Goal: Task Accomplishment & Management: Manage account settings

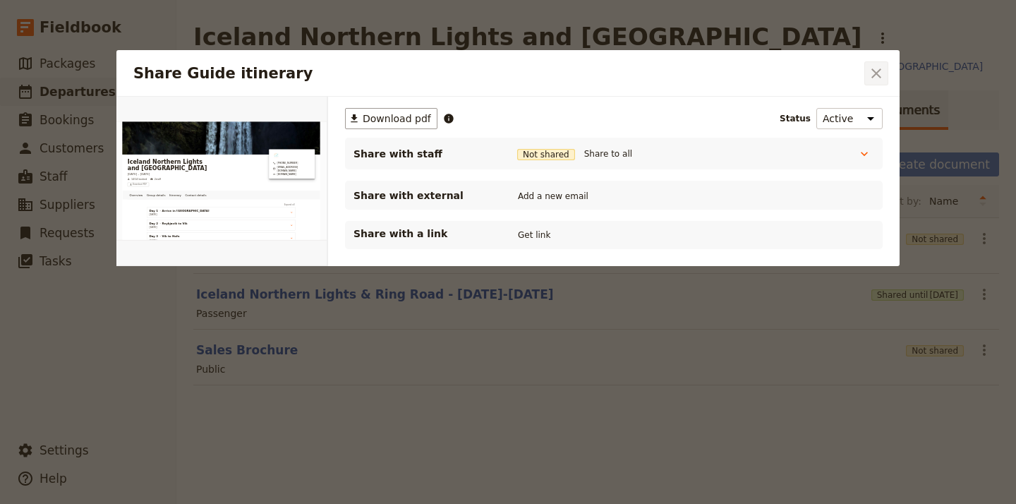
click at [878, 71] on icon "Close dialog" at bounding box center [876, 73] width 10 height 10
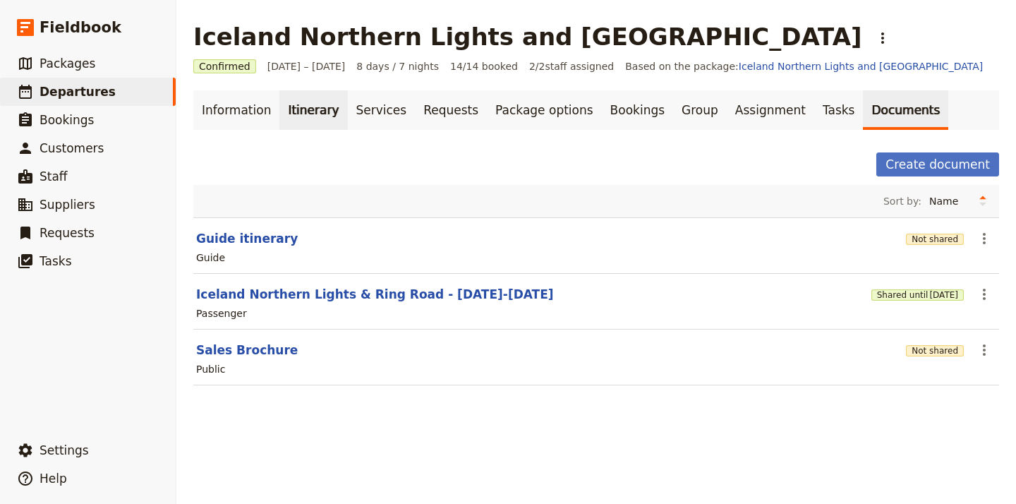
click at [298, 111] on link "Itinerary" at bounding box center [313, 110] width 68 height 40
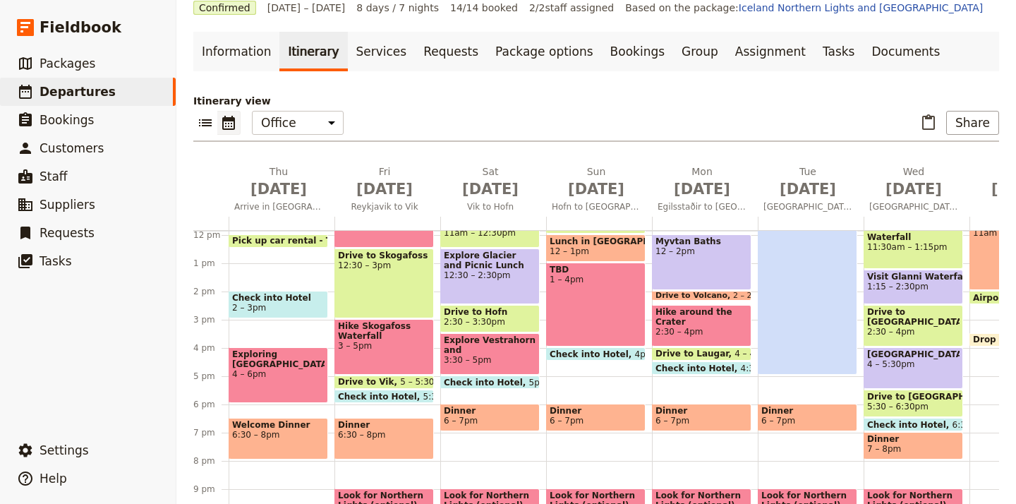
scroll to position [79, 0]
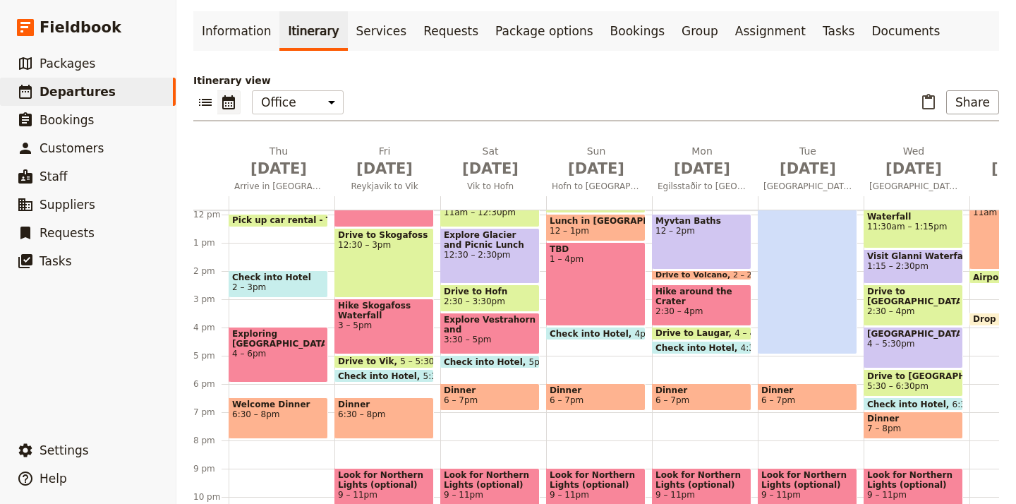
click at [284, 408] on span "Welcome Dinner" at bounding box center [278, 404] width 92 height 10
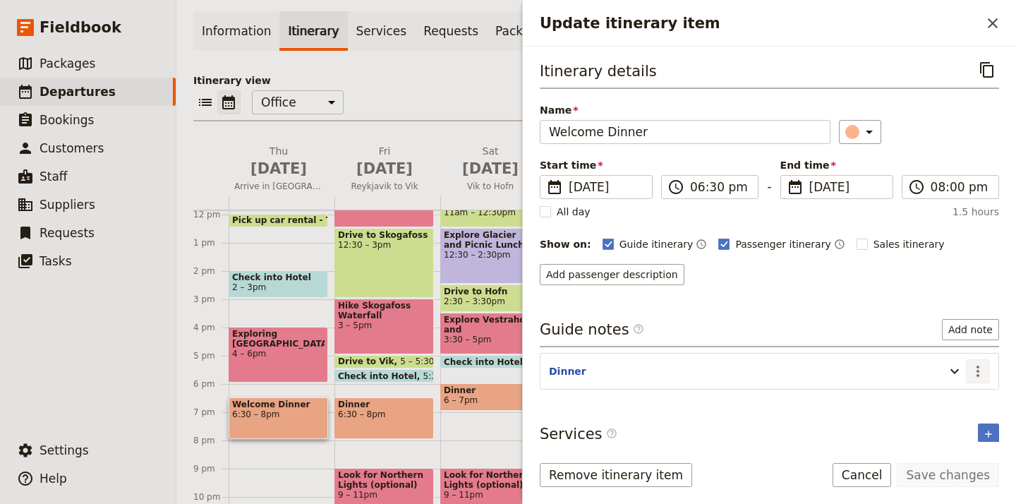
click at [981, 369] on icon "Actions" at bounding box center [977, 371] width 17 height 17
click at [963, 397] on span "Edit note" at bounding box center [948, 402] width 66 height 14
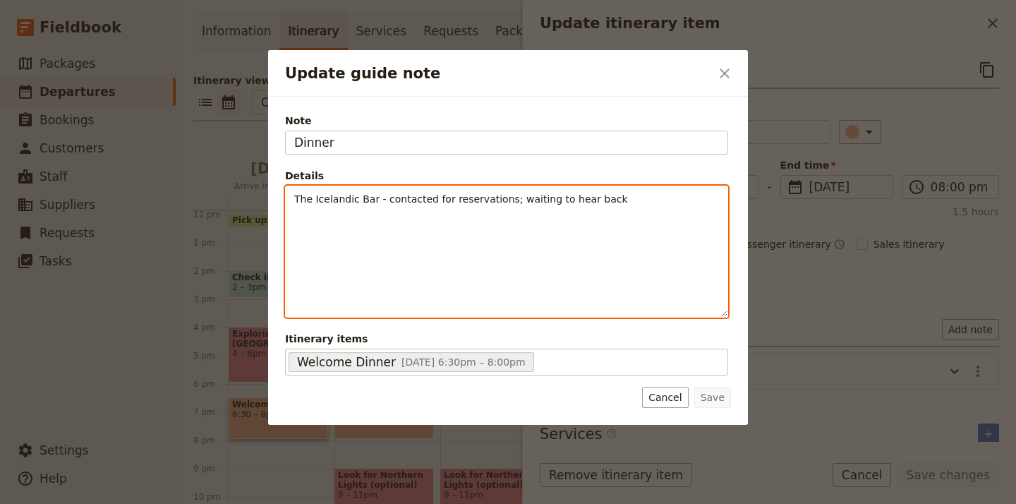
click at [496, 200] on span "The Icelandic Bar - contacted for reservations; waiting to hear back" at bounding box center [461, 198] width 334 height 11
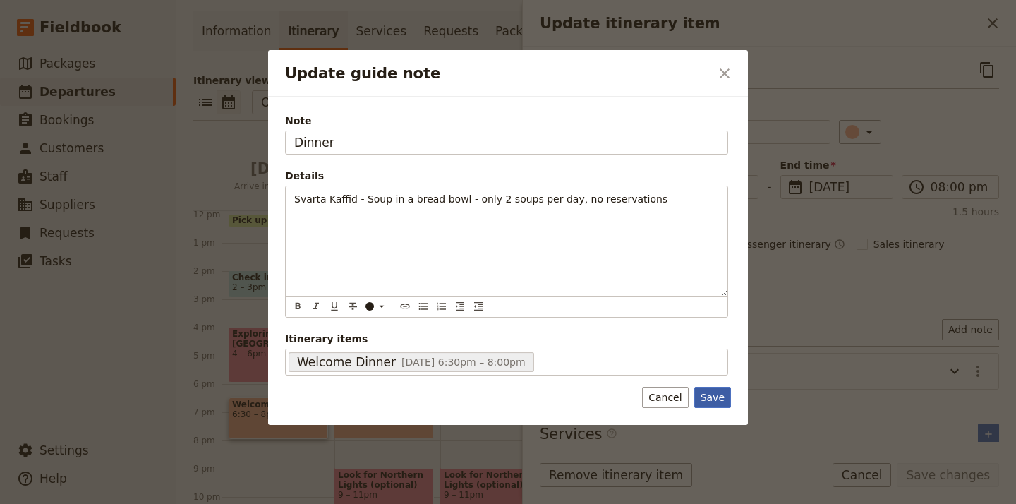
click at [715, 398] on div "Note Dinner Details Svarta Kaffid - Soup in a bread bowl - only 2 soups per day…" at bounding box center [508, 261] width 480 height 328
click at [721, 398] on button "Save" at bounding box center [712, 397] width 37 height 21
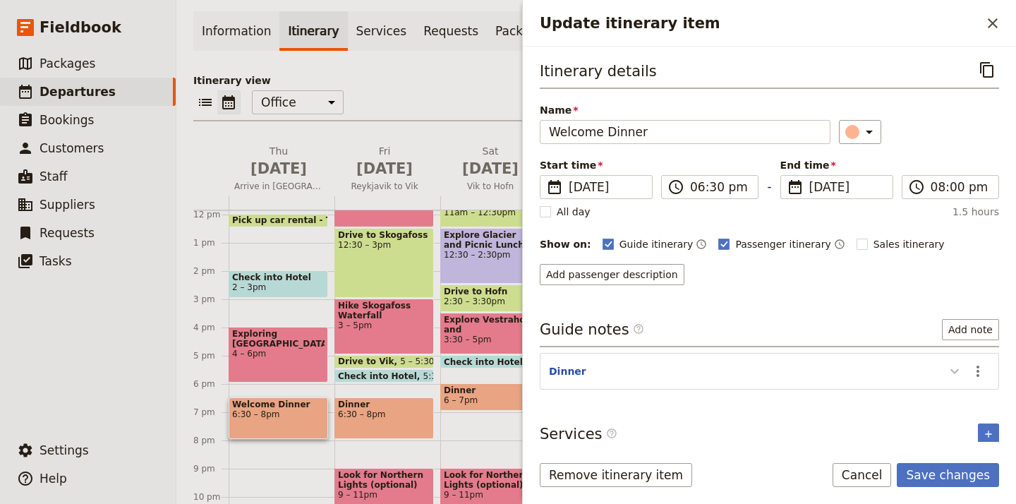
click at [953, 368] on icon "Update itinerary item" at bounding box center [954, 371] width 17 height 17
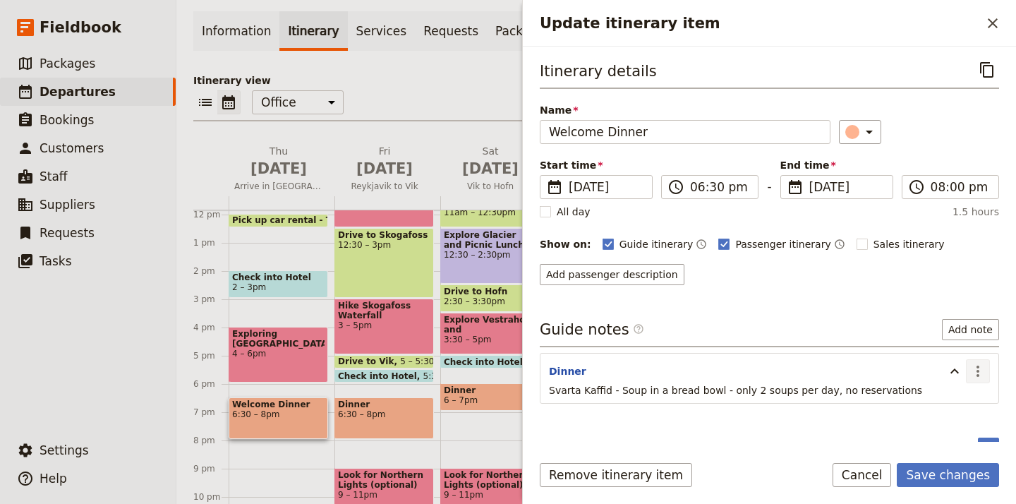
click at [975, 374] on icon "Actions" at bounding box center [977, 371] width 17 height 17
click at [969, 399] on span "Edit note" at bounding box center [948, 402] width 66 height 14
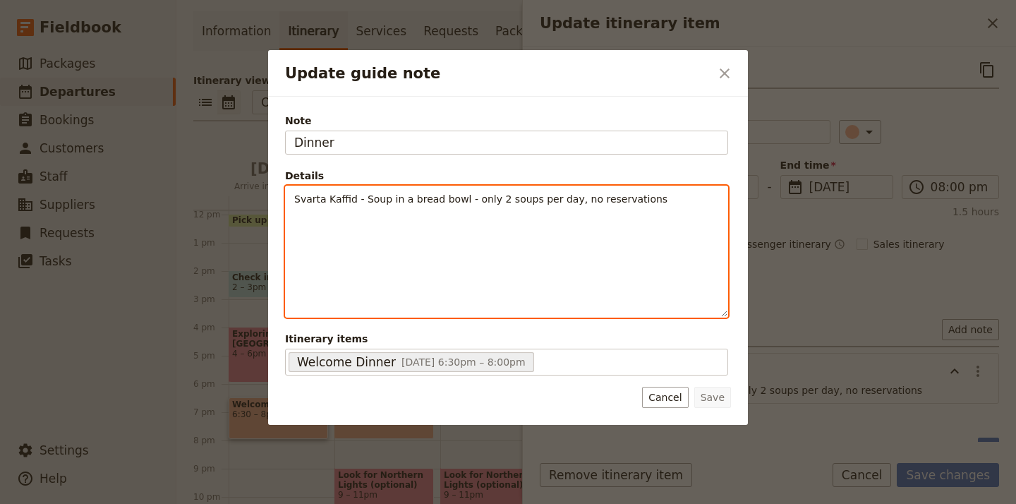
click at [651, 205] on p "Svarta Kaffid - Soup in a bread bowl - only 2 soups per day, no reservations" at bounding box center [506, 199] width 425 height 14
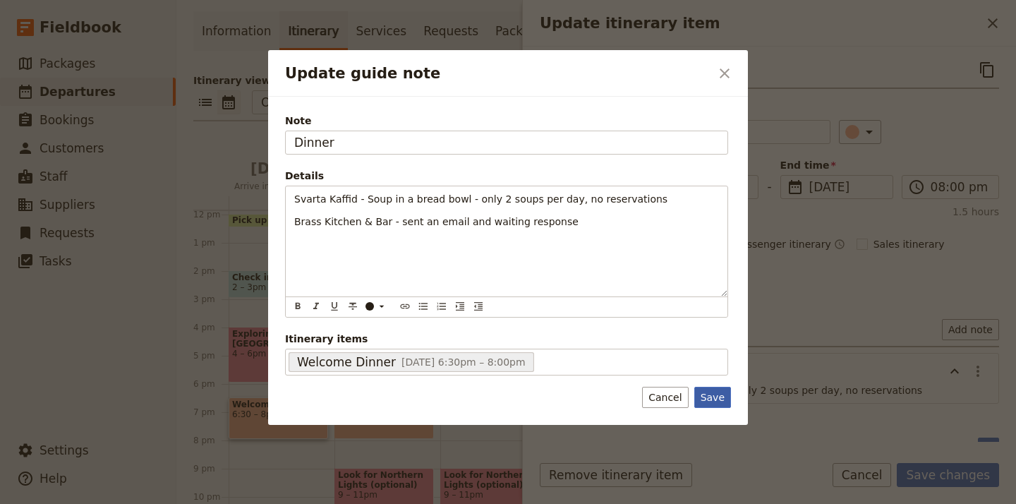
click at [713, 398] on button "Save" at bounding box center [712, 397] width 37 height 21
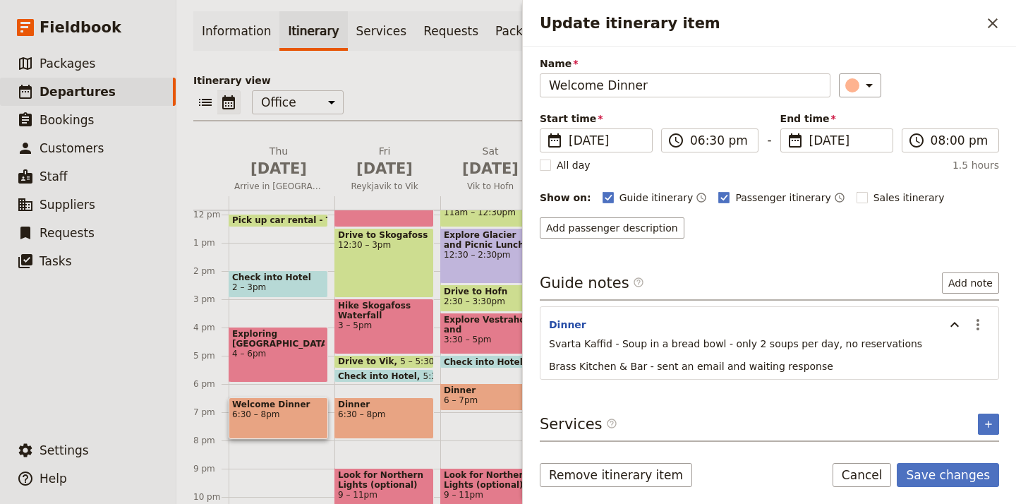
scroll to position [47, 0]
click at [954, 473] on button "Save changes" at bounding box center [948, 475] width 102 height 24
